Goal: Check status: Check status

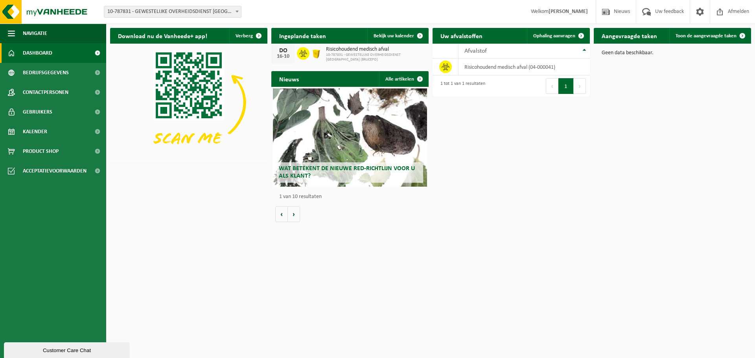
drag, startPoint x: 289, startPoint y: 54, endPoint x: 284, endPoint y: 53, distance: 4.7
click at [289, 54] on div "16-10" at bounding box center [283, 57] width 16 height 6
click at [284, 54] on div "16-10" at bounding box center [283, 57] width 16 height 6
click at [353, 54] on span "10-787831 - GEWESTELIJKE OVERHEIDSDIENST BRUSSEL (BRUCEFO)" at bounding box center [375, 57] width 99 height 9
click at [340, 53] on span "10-787831 - GEWESTELIJKE OVERHEIDSDIENST BRUSSEL (BRUCEFO)" at bounding box center [375, 57] width 99 height 9
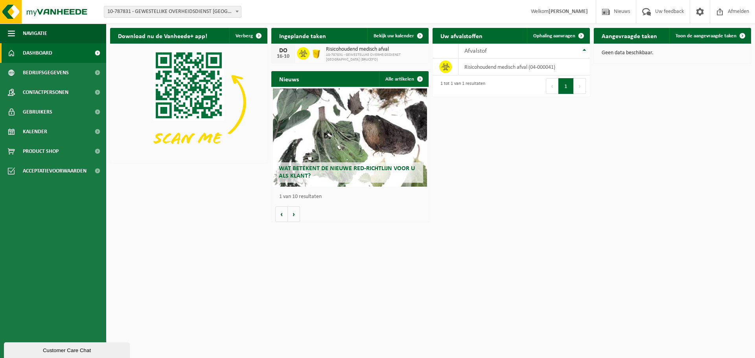
click at [282, 53] on div "DO" at bounding box center [283, 51] width 16 height 6
click at [421, 35] on span at bounding box center [420, 36] width 16 height 16
